Goal: Task Accomplishment & Management: Manage account settings

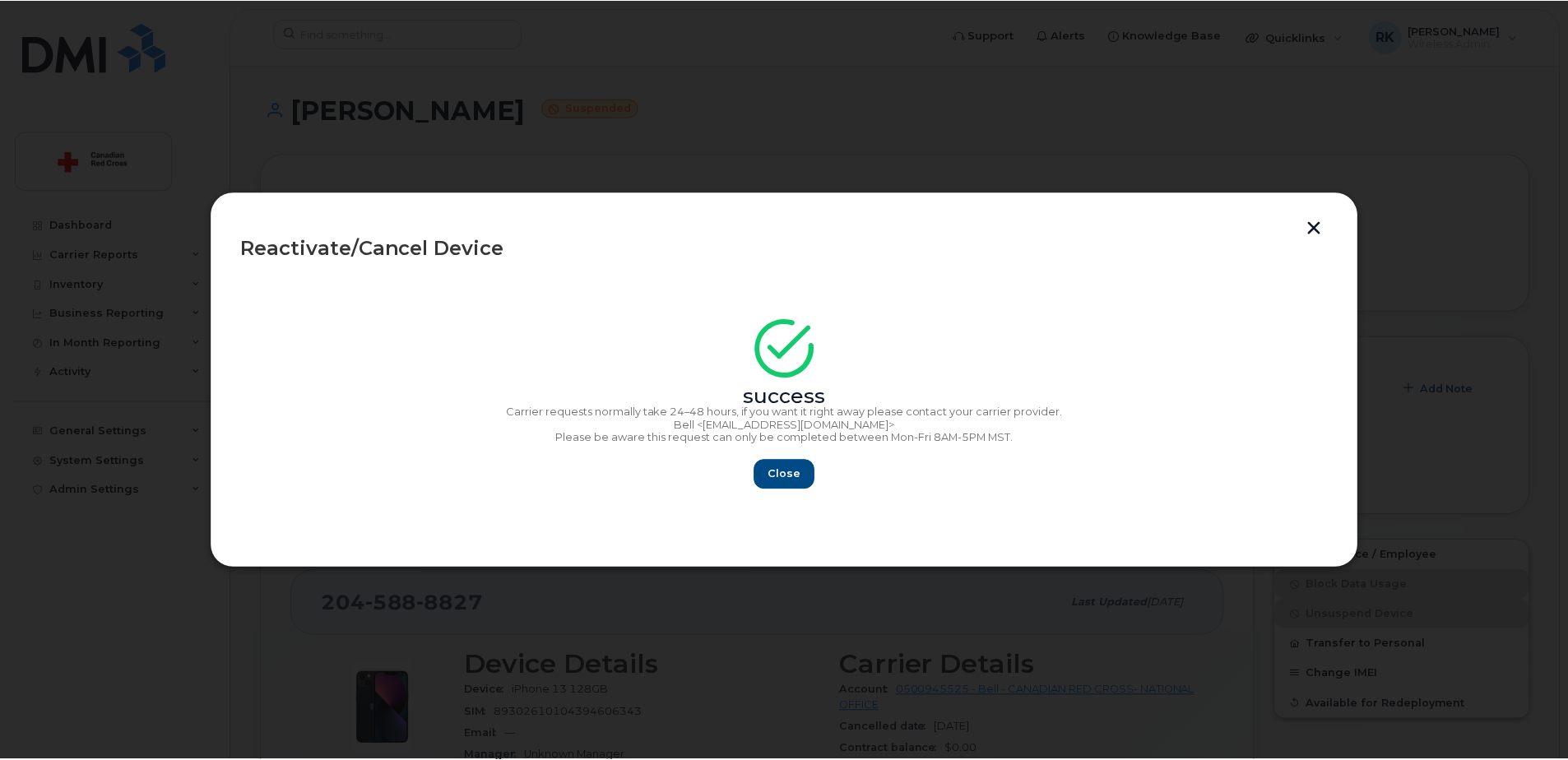
scroll to position [383, 0]
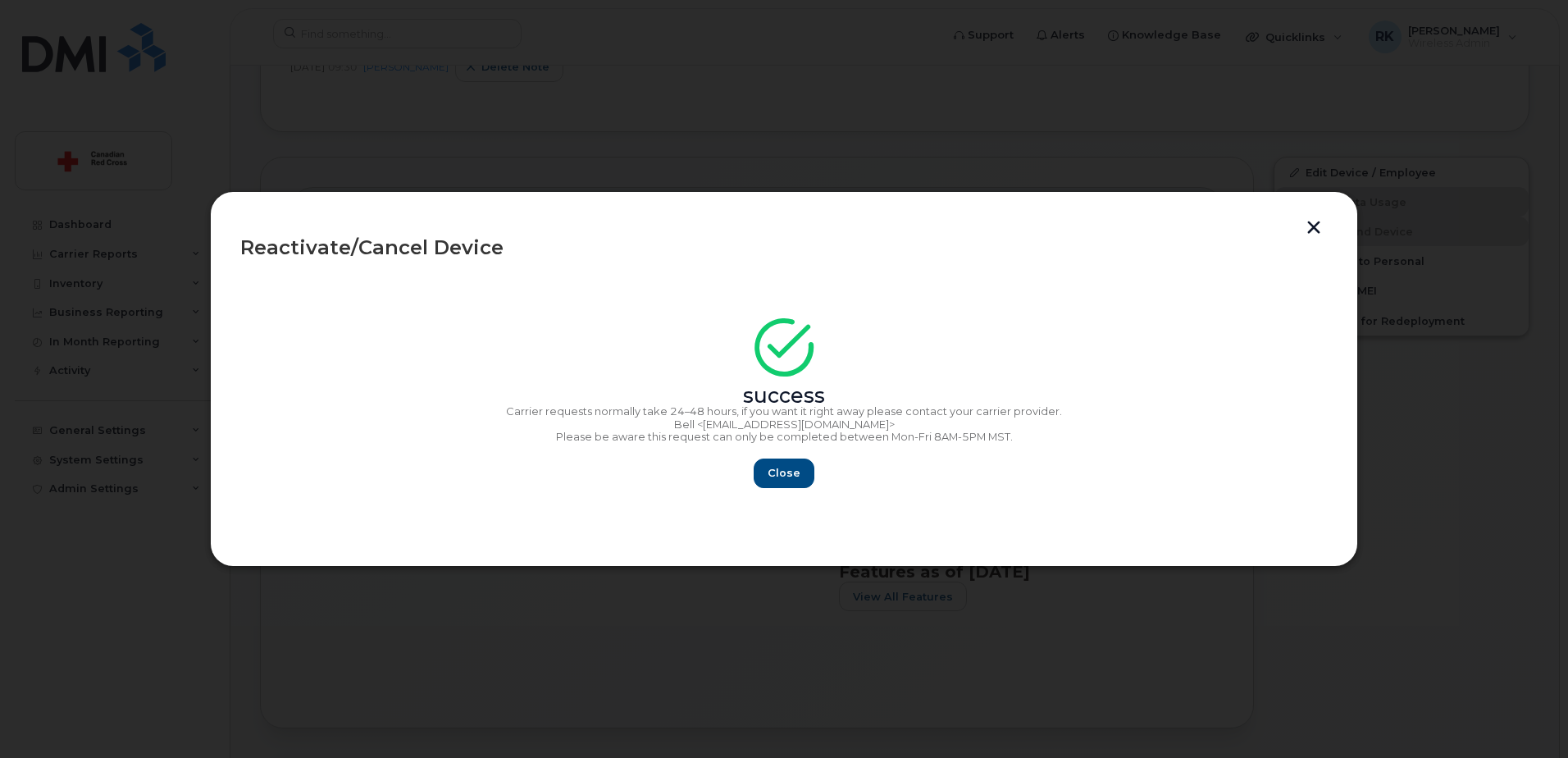
click at [1310, 226] on button "button" at bounding box center [1314, 229] width 24 height 17
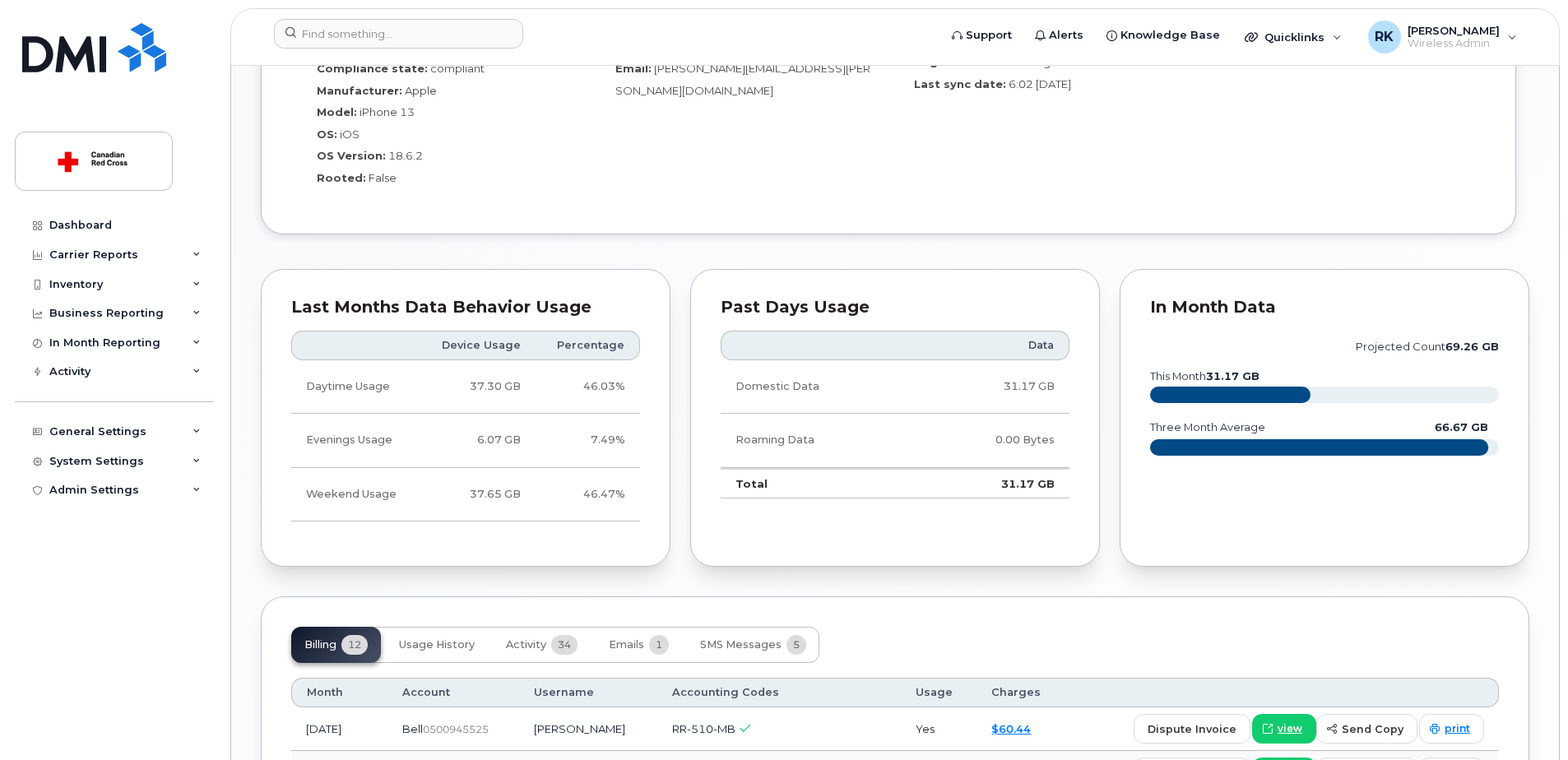
scroll to position [1316, 0]
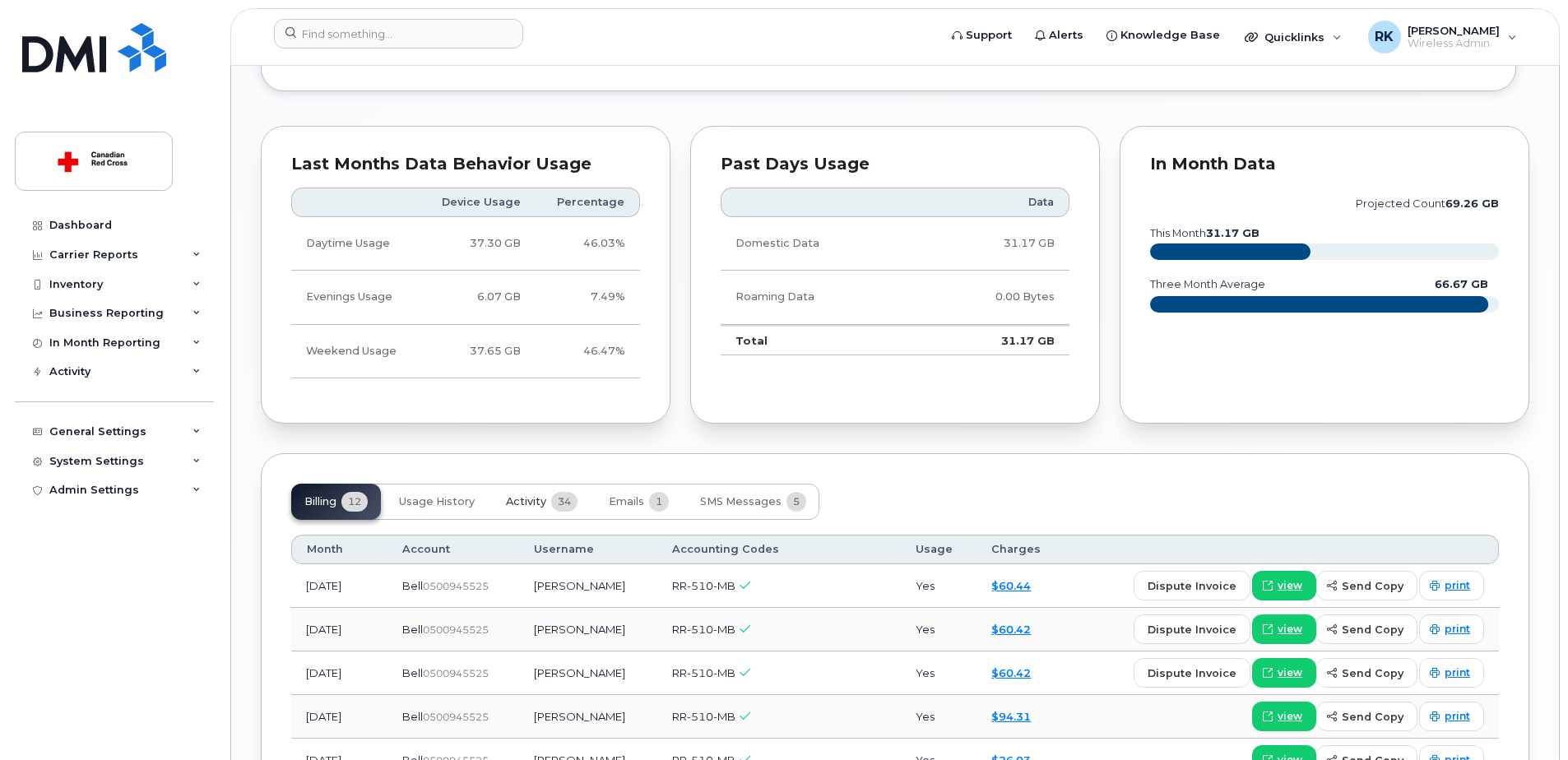
click at [533, 507] on span "Activity" at bounding box center [526, 501] width 40 height 13
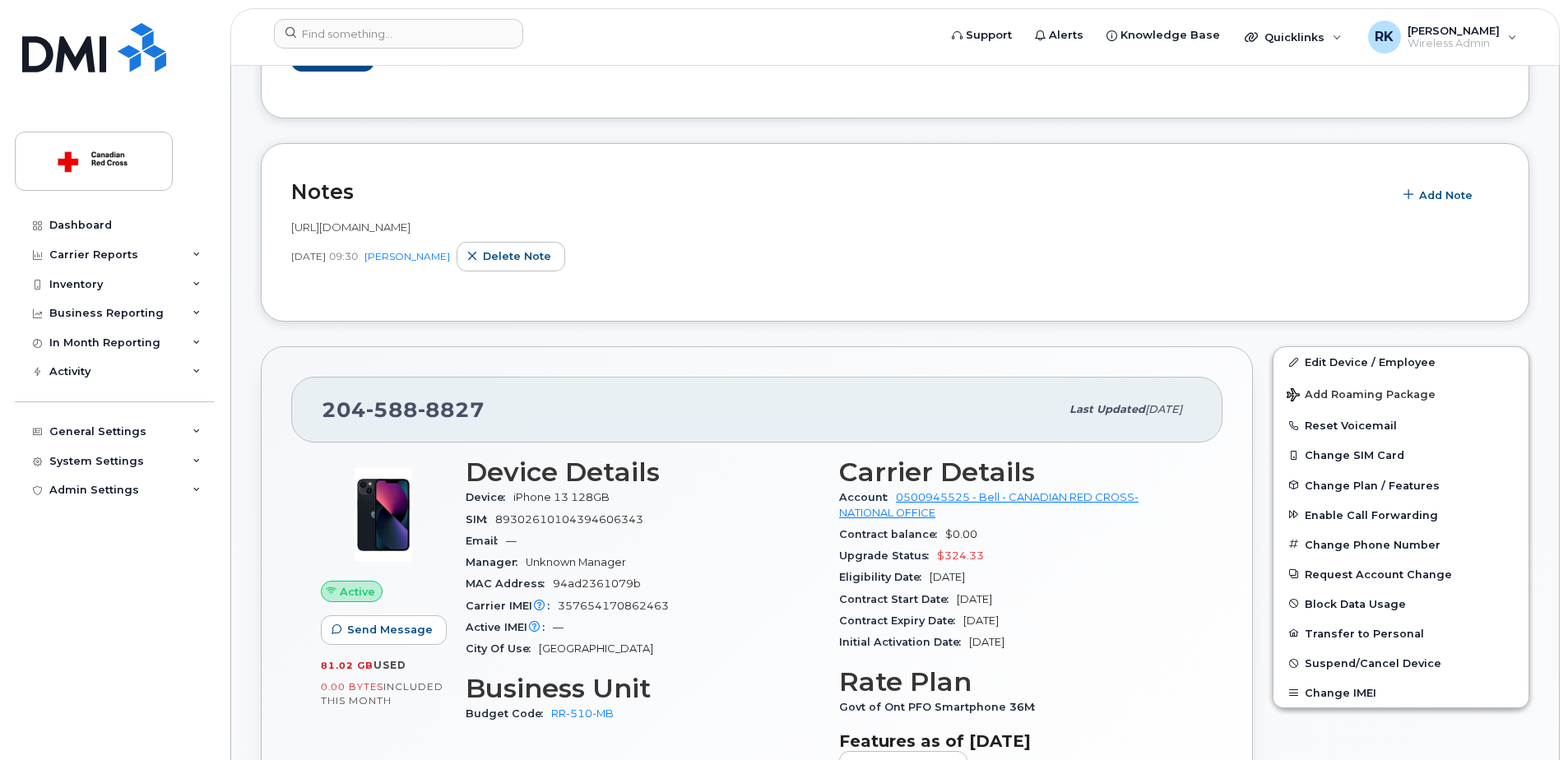
scroll to position [165, 0]
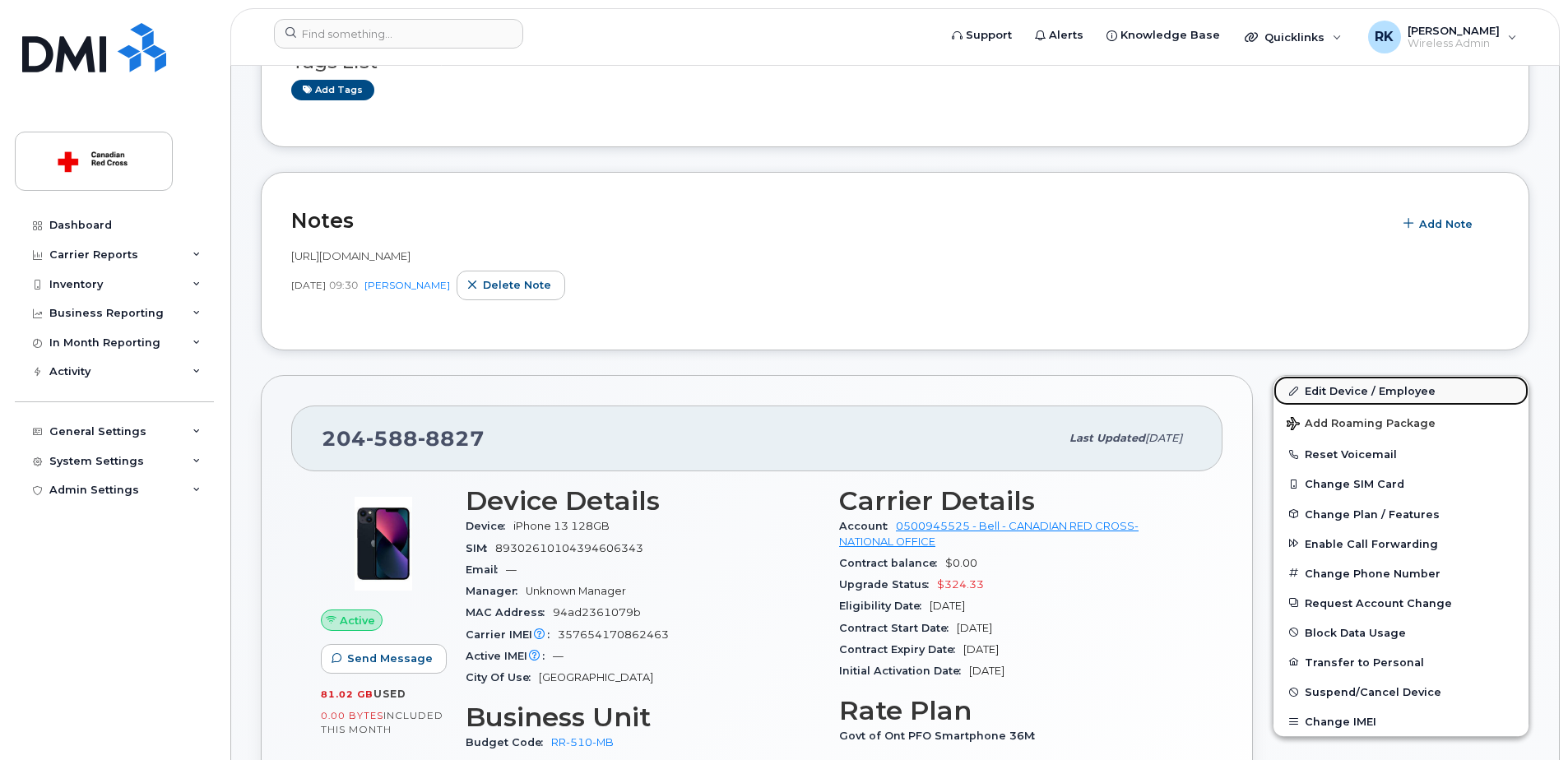
click at [1323, 381] on link "Edit Device / Employee" at bounding box center [1401, 390] width 255 height 29
